Goal: Use online tool/utility: Utilize a website feature to perform a specific function

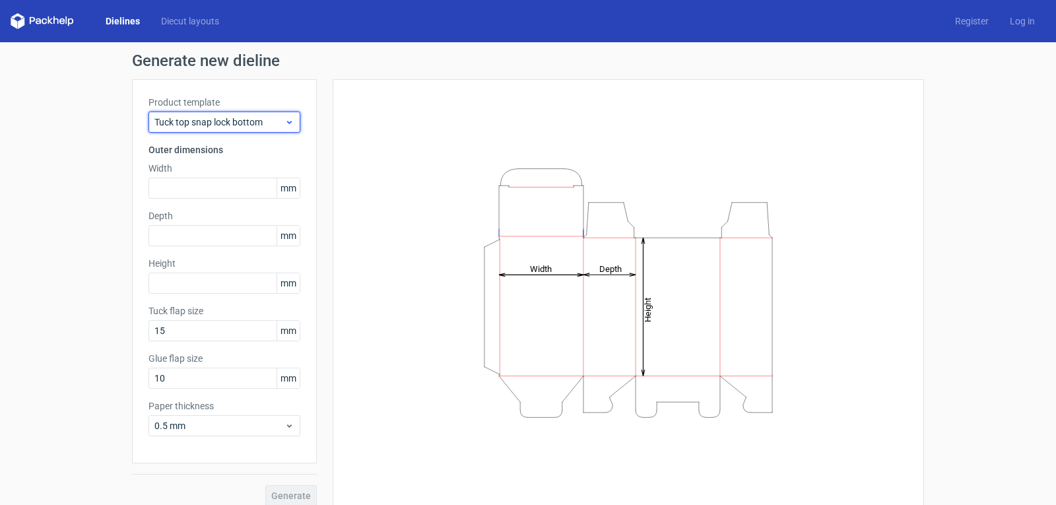
click at [253, 126] on span "Tuck top snap lock bottom" at bounding box center [219, 121] width 130 height 13
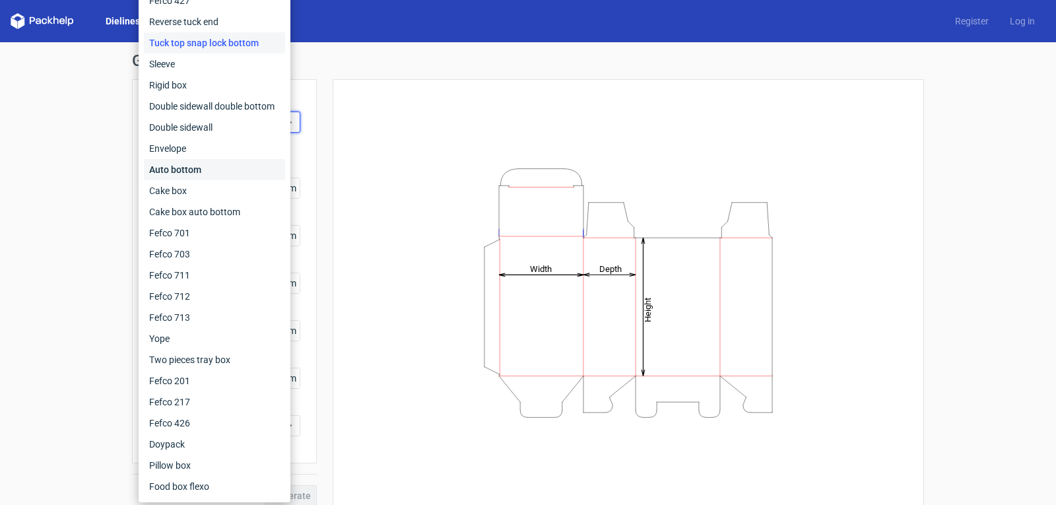
click at [226, 162] on div "Auto bottom" at bounding box center [214, 169] width 141 height 21
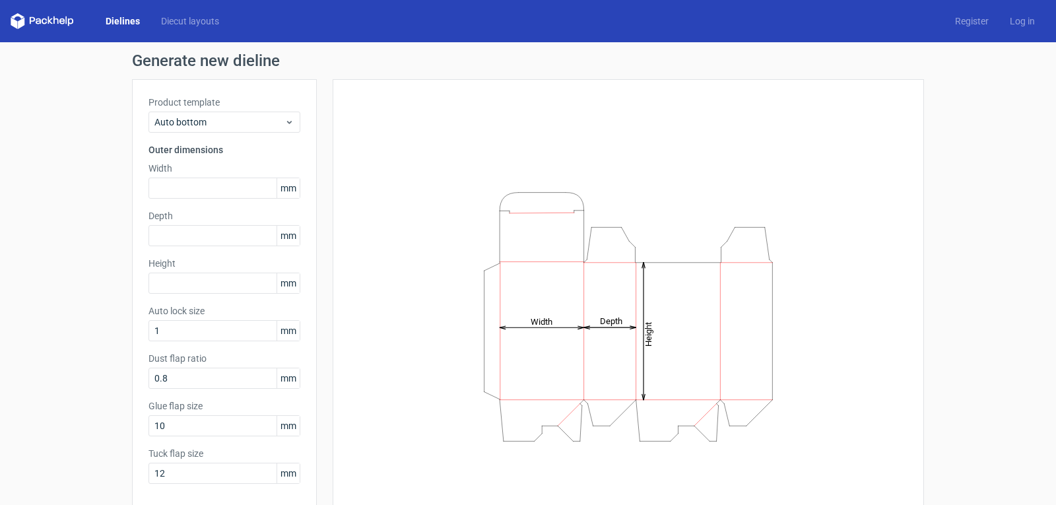
click at [218, 175] on div "Width mm" at bounding box center [224, 180] width 152 height 37
click at [222, 181] on input "text" at bounding box center [224, 188] width 152 height 21
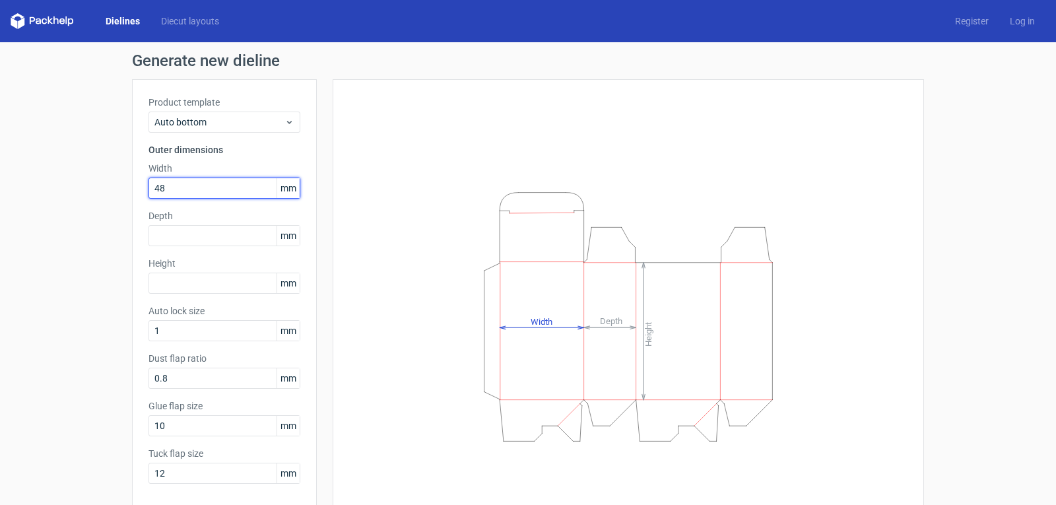
type input "4"
type input "58"
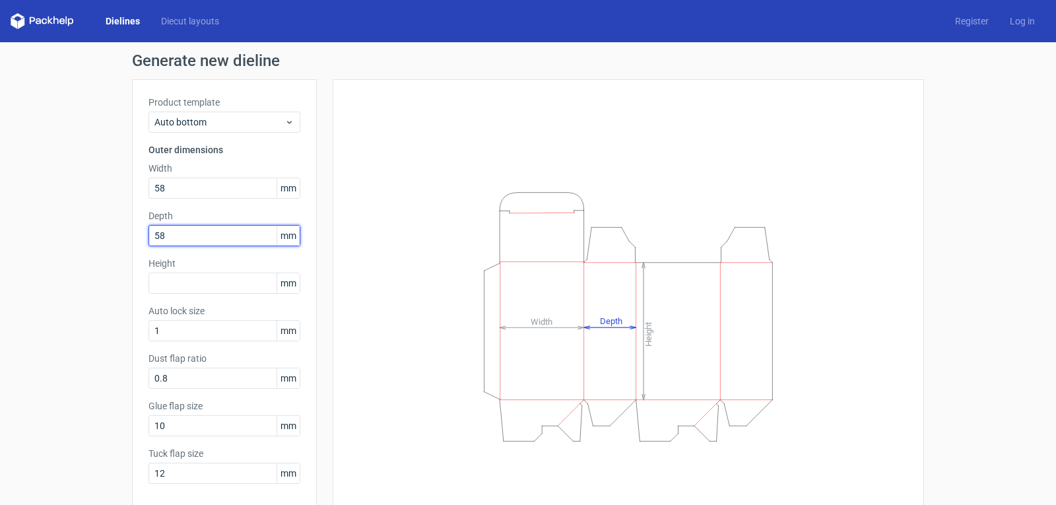
type input "58"
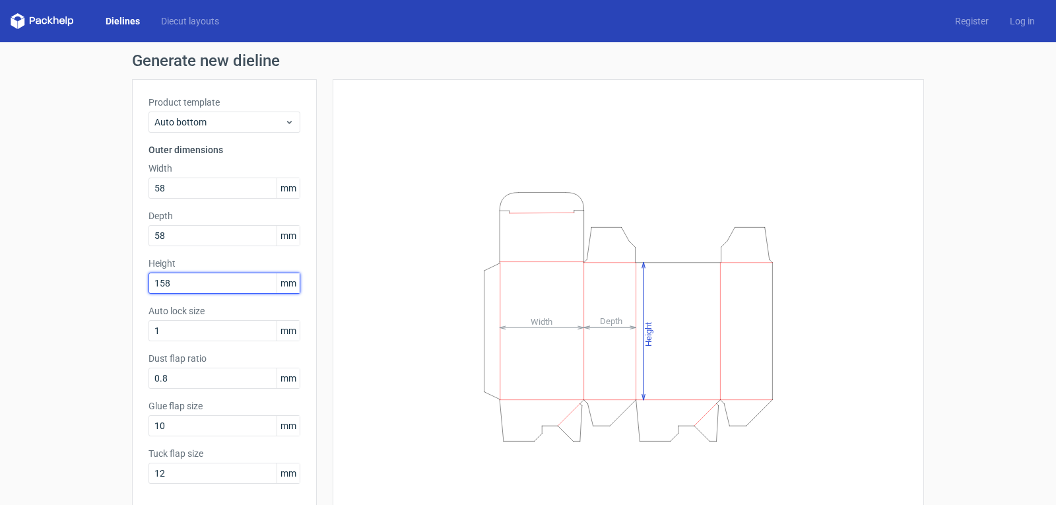
type input "158"
